Goal: Information Seeking & Learning: Understand process/instructions

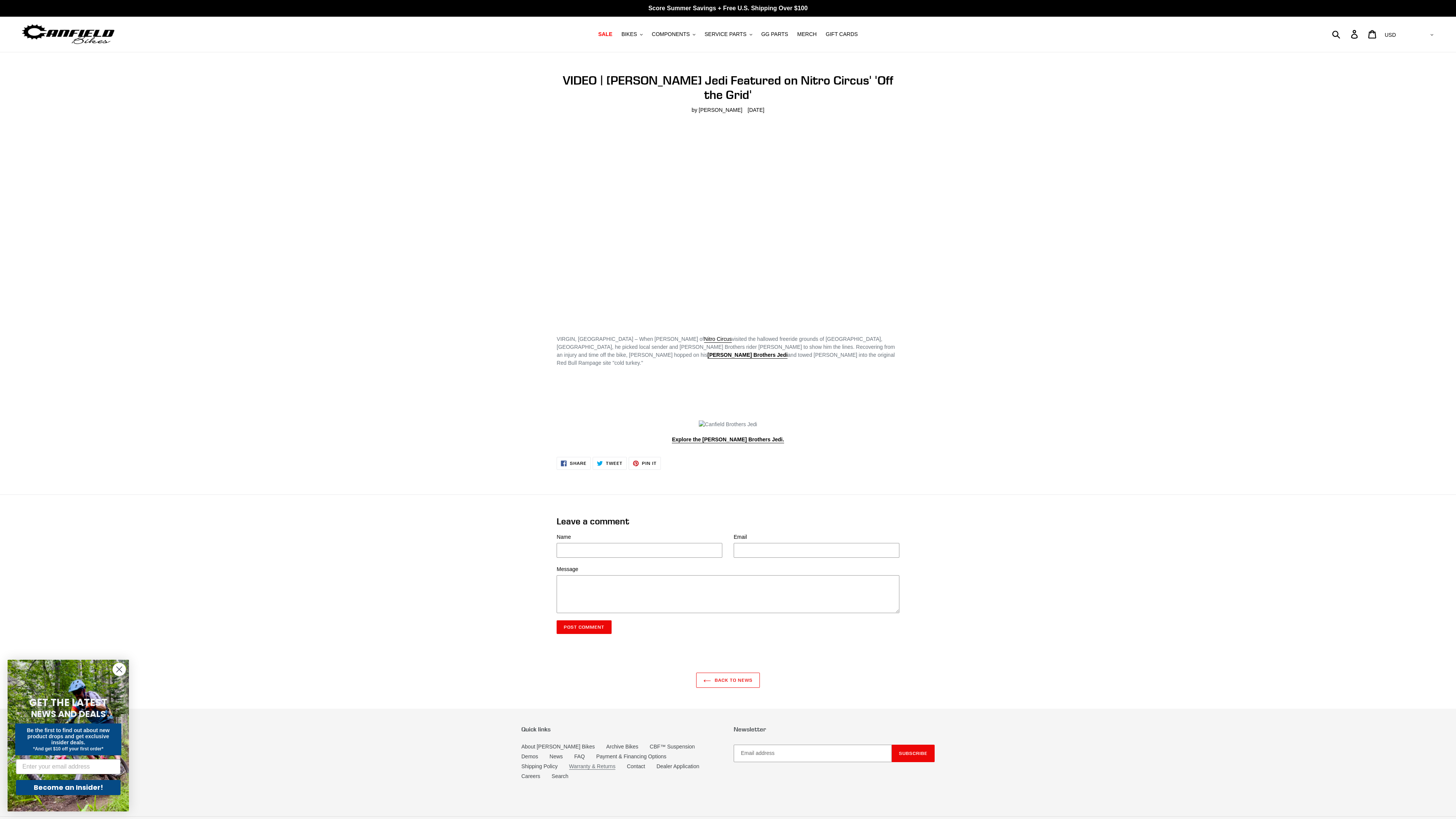
click at [569, 763] on link "Warranty & Returns" at bounding box center [592, 766] width 46 height 6
